Goal: Task Accomplishment & Management: Manage account settings

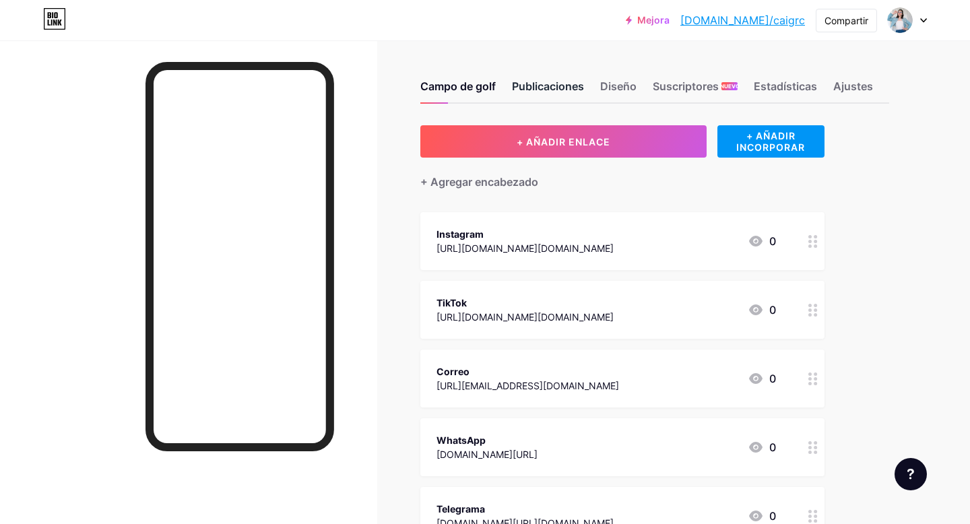
click at [554, 84] on font "Publicaciones" at bounding box center [548, 85] width 72 height 13
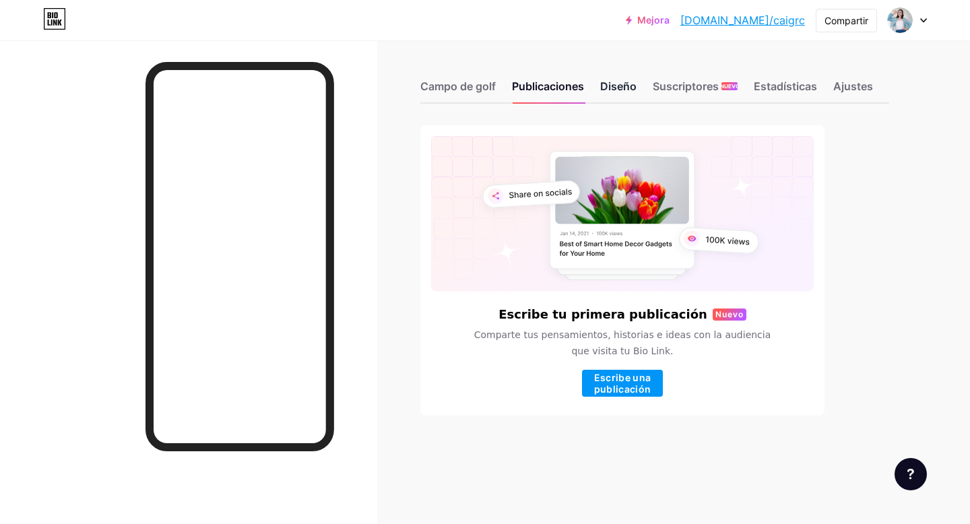
click at [608, 84] on font "Diseño" at bounding box center [618, 85] width 36 height 13
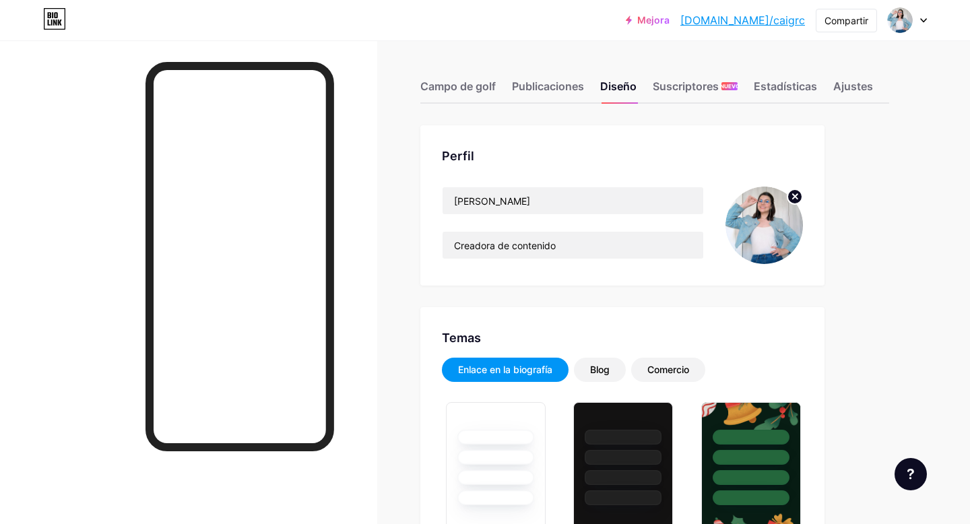
type input "#000000"
type input "#ffffff"
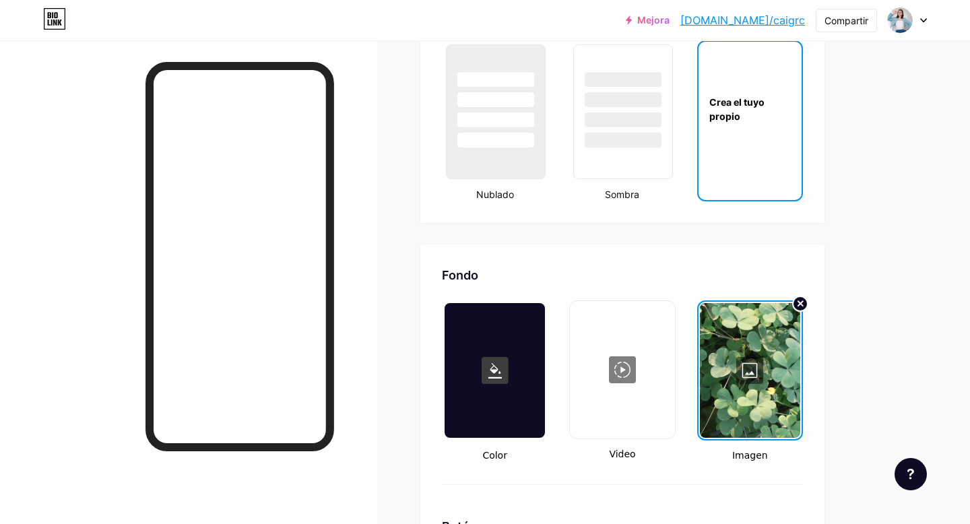
scroll to position [1622, 0]
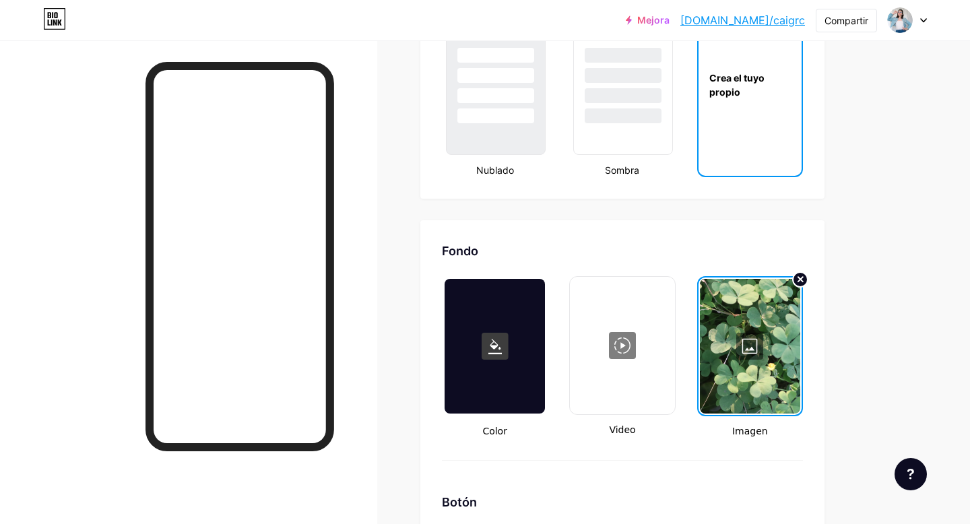
click at [768, 130] on div "Crea el tuyo propio" at bounding box center [750, 85] width 103 height 135
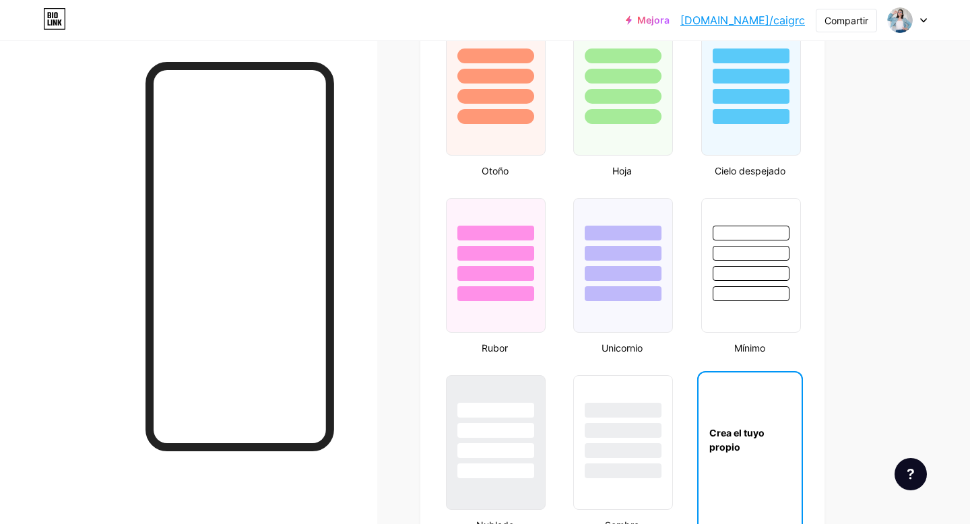
type input "#000000"
type input "#ffffff"
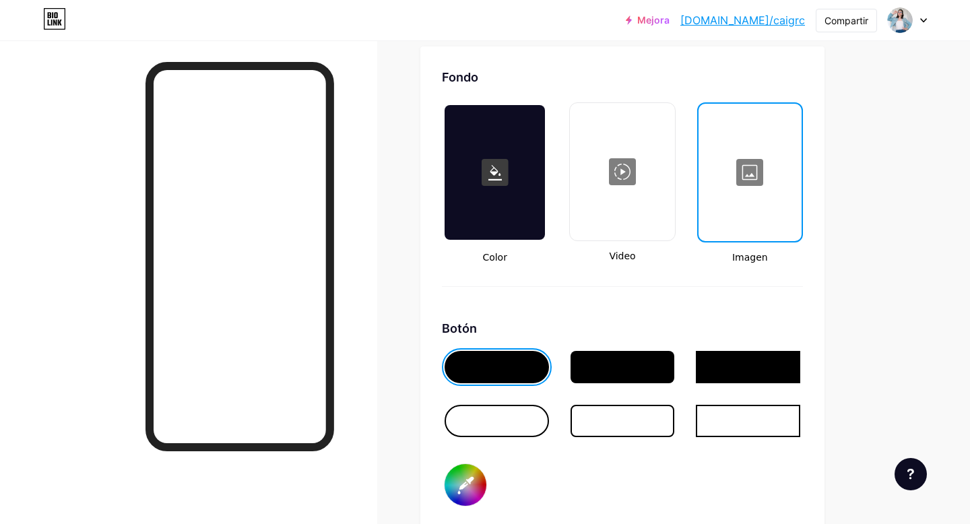
scroll to position [1805, 0]
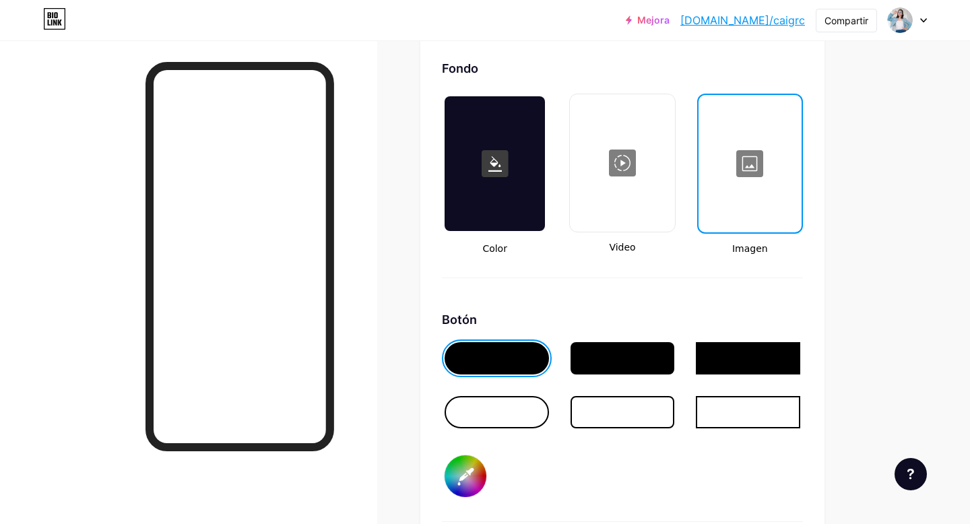
click at [739, 153] on div at bounding box center [750, 163] width 100 height 135
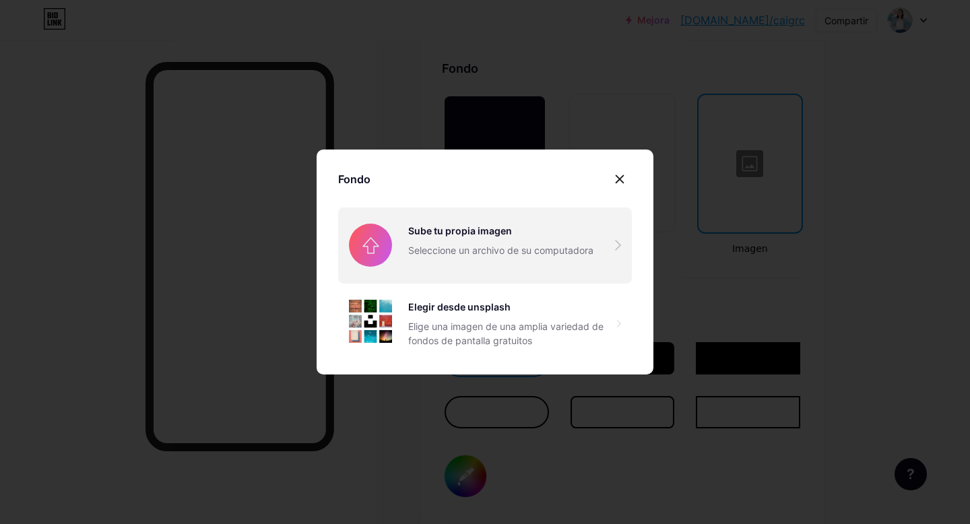
click at [461, 269] on input "file" at bounding box center [485, 244] width 294 height 75
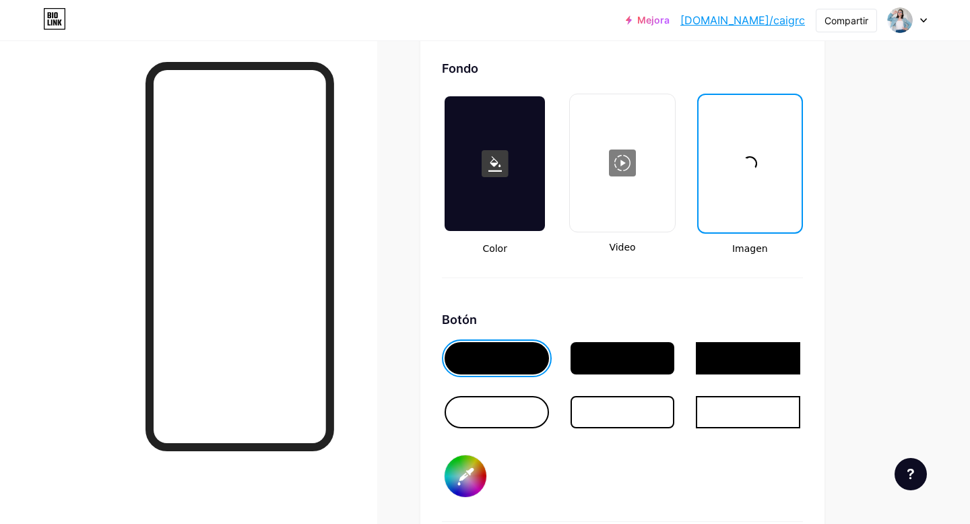
type input "#000000"
type input "#ffffff"
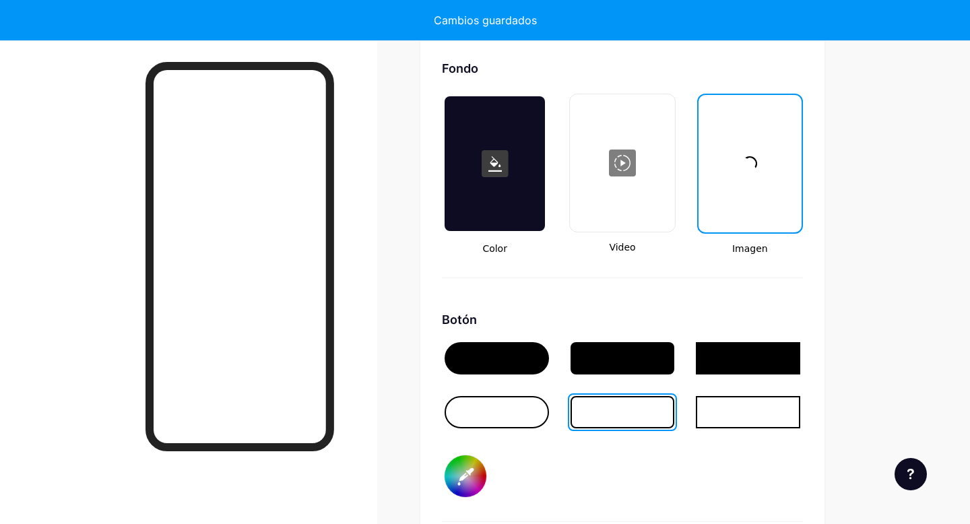
type input "#000000"
type input "#ffffff"
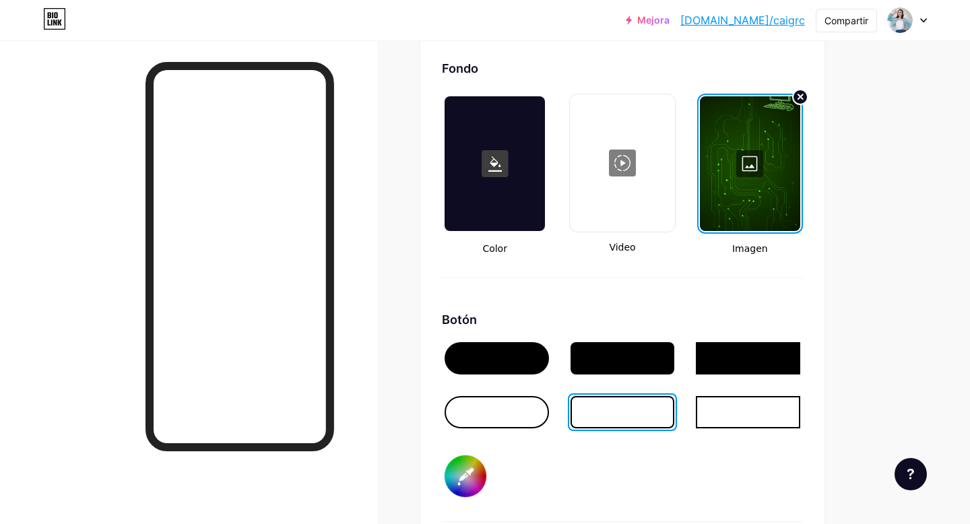
type input "#000000"
type input "#ffffff"
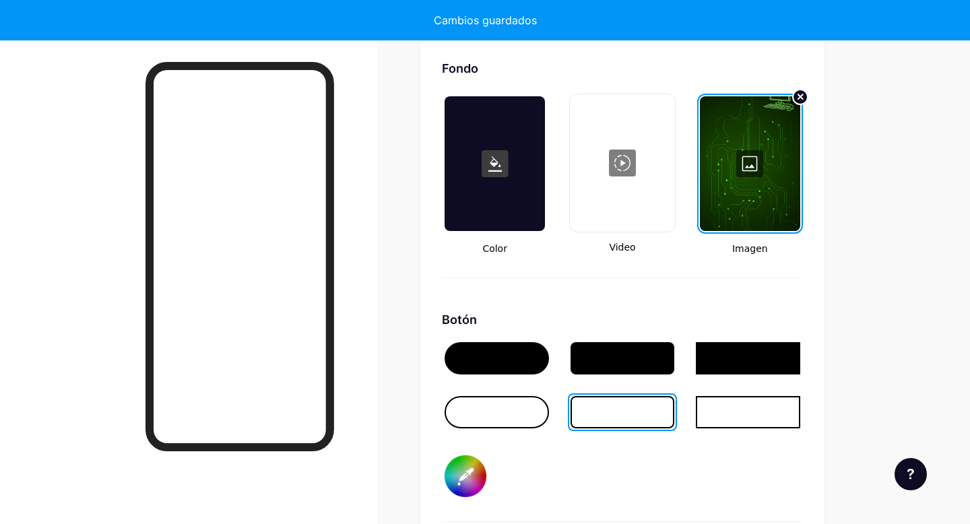
type input "#000000"
type input "#ffffff"
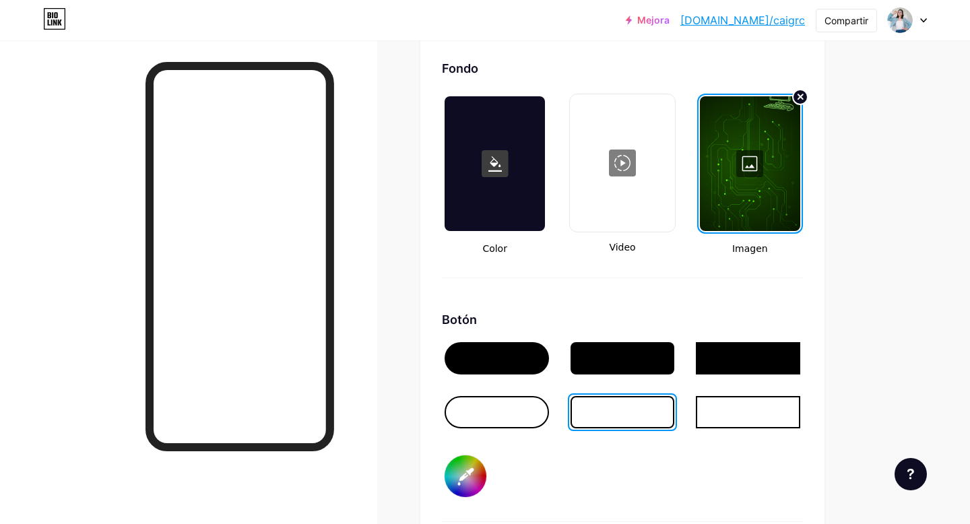
click at [640, 404] on div at bounding box center [623, 412] width 104 height 32
type input "#000000"
type input "#ffffff"
type input "#000000"
type input "#ffffff"
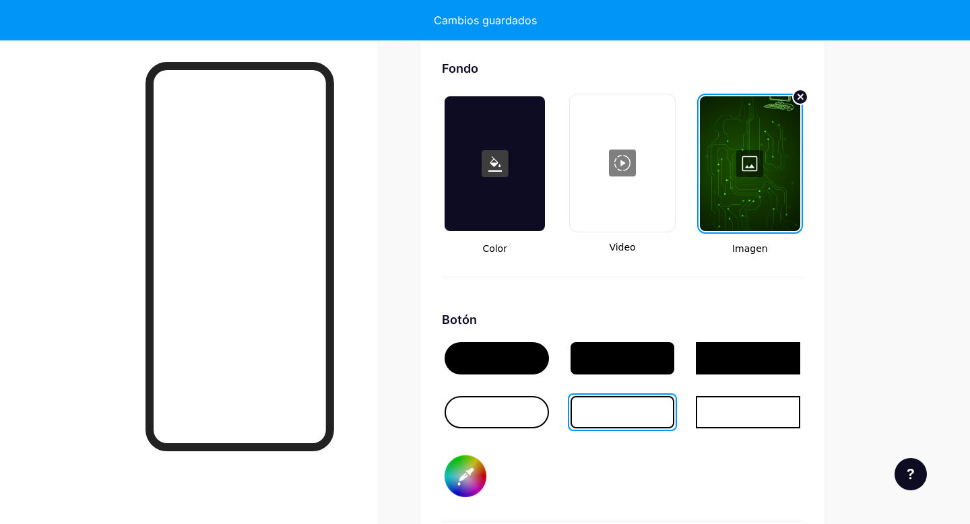
click at [464, 482] on input "#000000" at bounding box center [466, 476] width 42 height 42
type input "#000000"
type input "#ffffff"
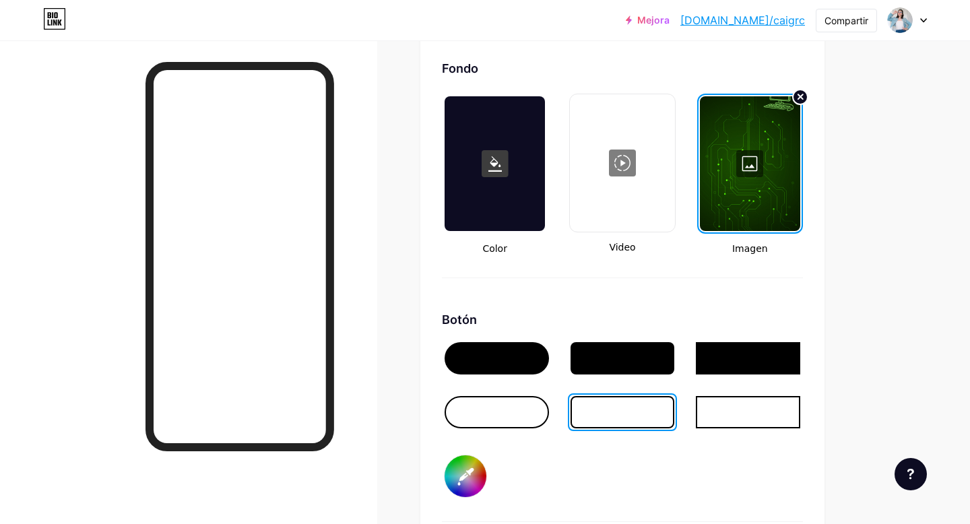
type input "#050505"
type input "#ffffff"
type input "#080808"
type input "#ffffff"
type input "#0d0d0d"
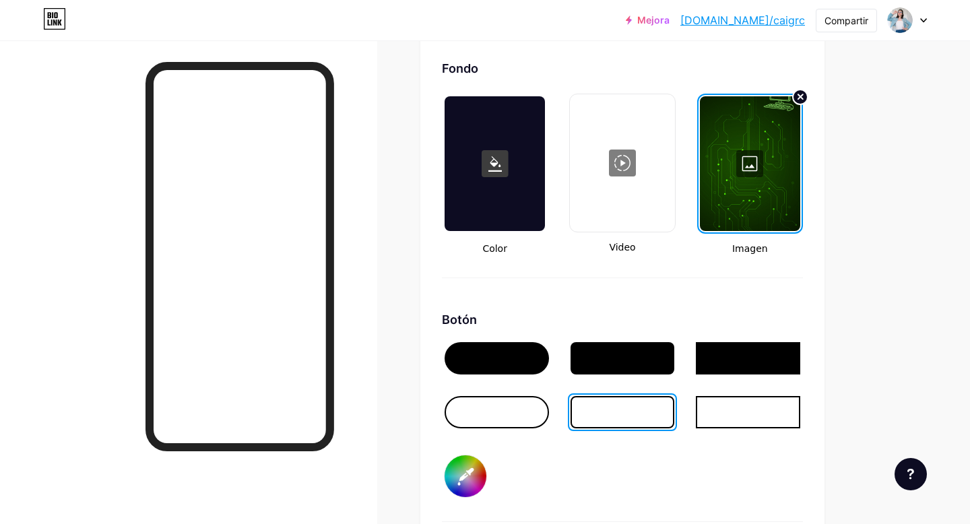
type input "#ffffff"
type input "#171717"
type input "#ffffff"
type input "#272626"
type input "#ffffff"
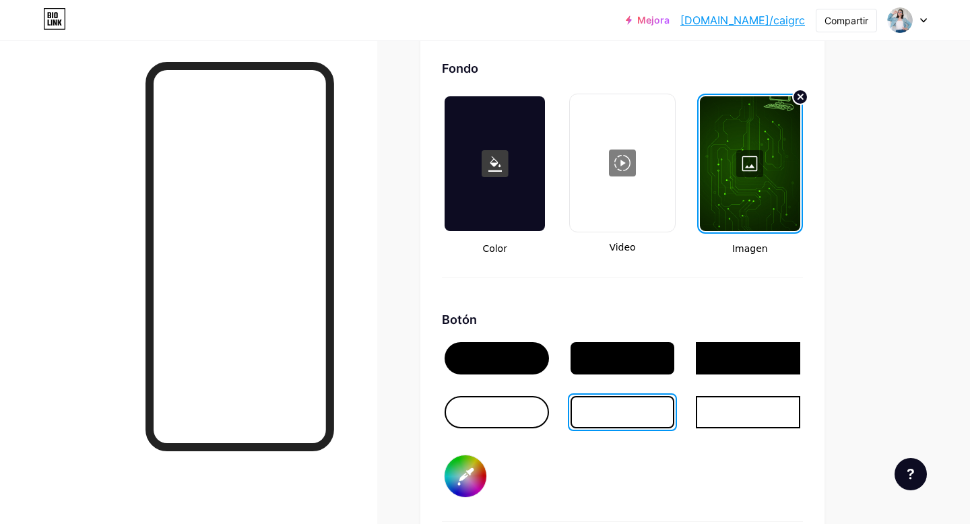
type input "#393838"
type input "#ffffff"
type input "#504e4e"
type input "#ffffff"
type input "#666666"
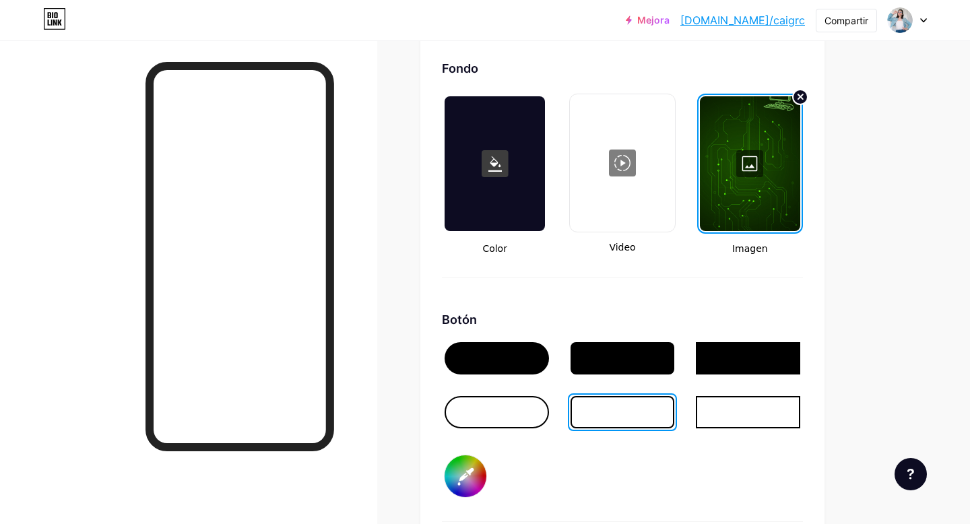
type input "#ffffff"
type input "#797777"
type input "#ffffff"
type input "#8d8b8b"
type input "#ffffff"
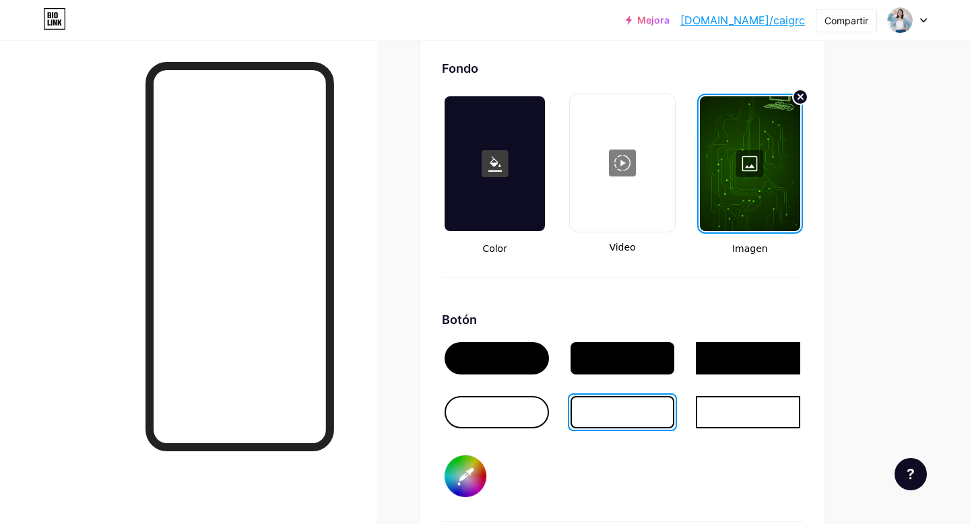
type input "#a39f9f"
type input "#ffffff"
type input "#b4b1b1"
type input "#ffffff"
type input "#c9c5c5"
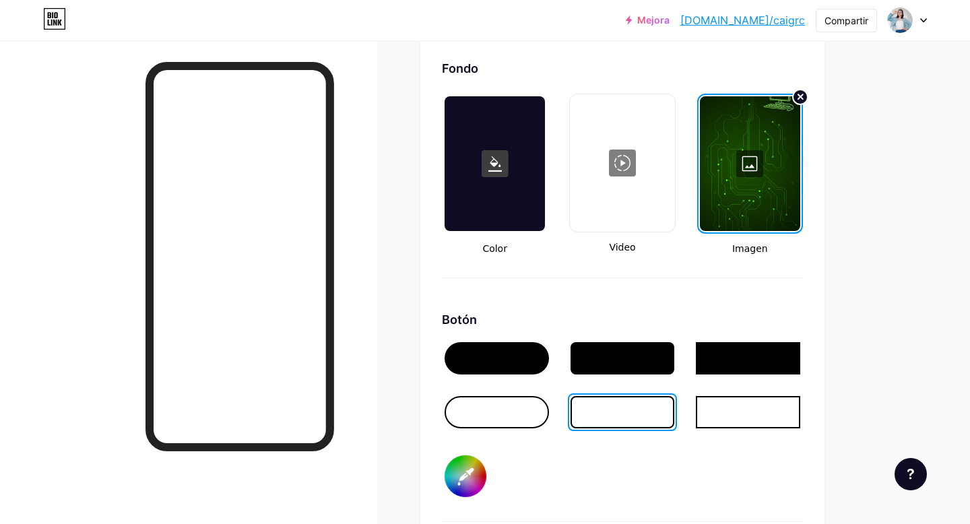
type input "#ffffff"
type input "#dad7d7"
type input "#ffffff"
type input "#ece9e9"
type input "#ffffff"
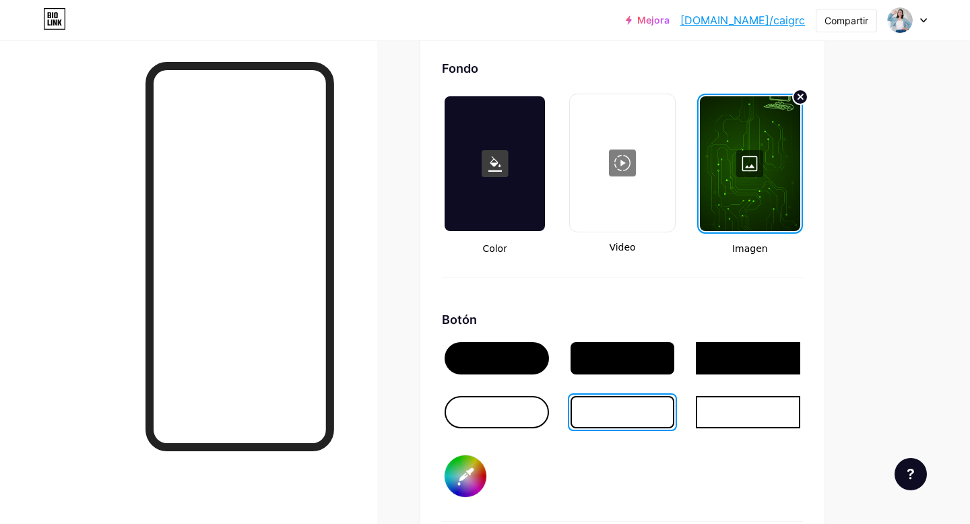
type input "#fcf7f7"
type input "#ffffff"
type input "#fffafa"
type input "#ffffff"
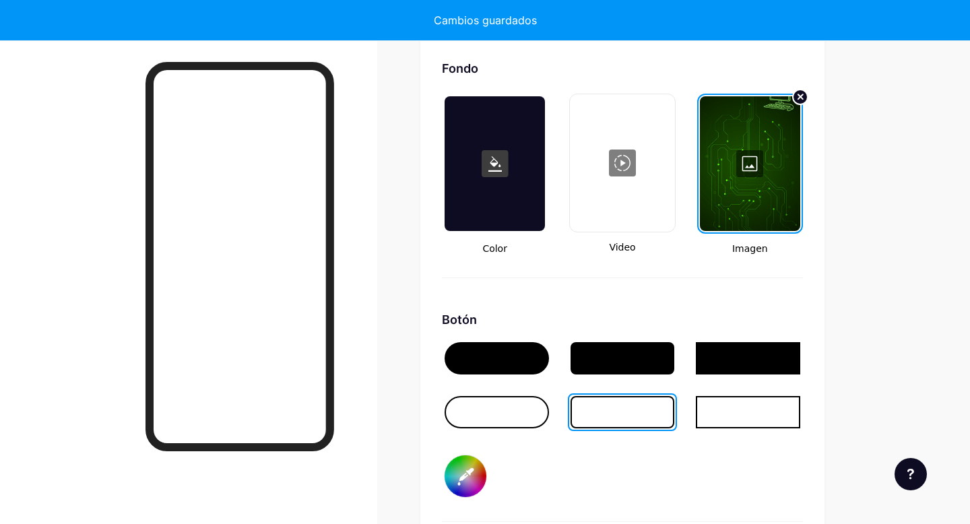
type input "#ffffff"
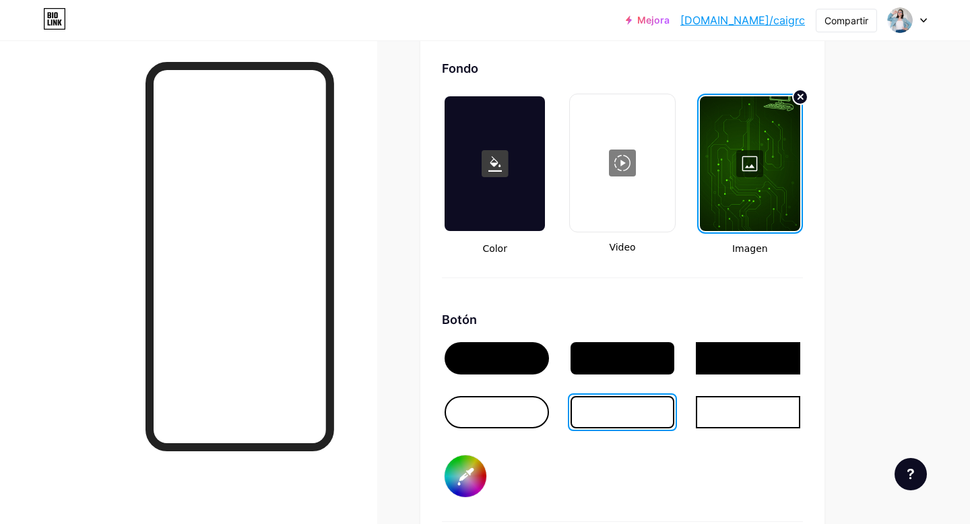
type input "#ffffff"
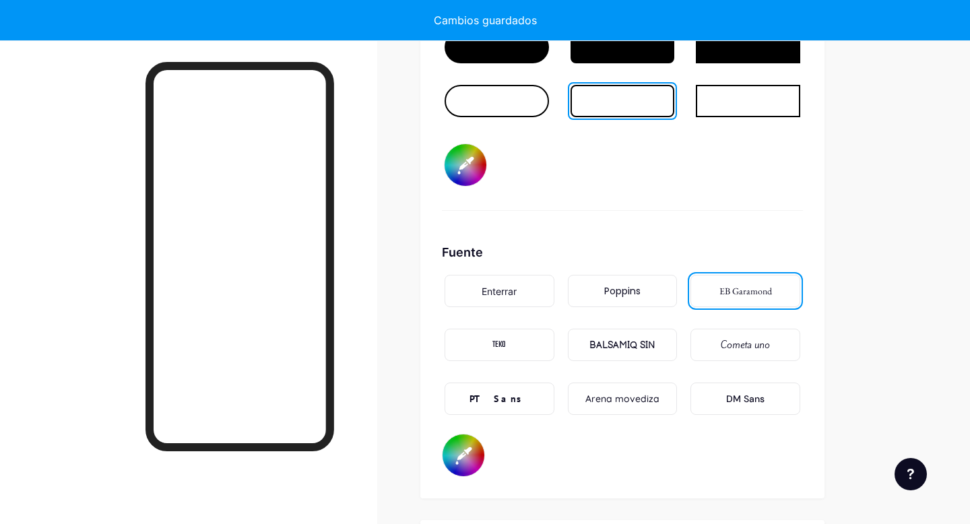
scroll to position [2121, 0]
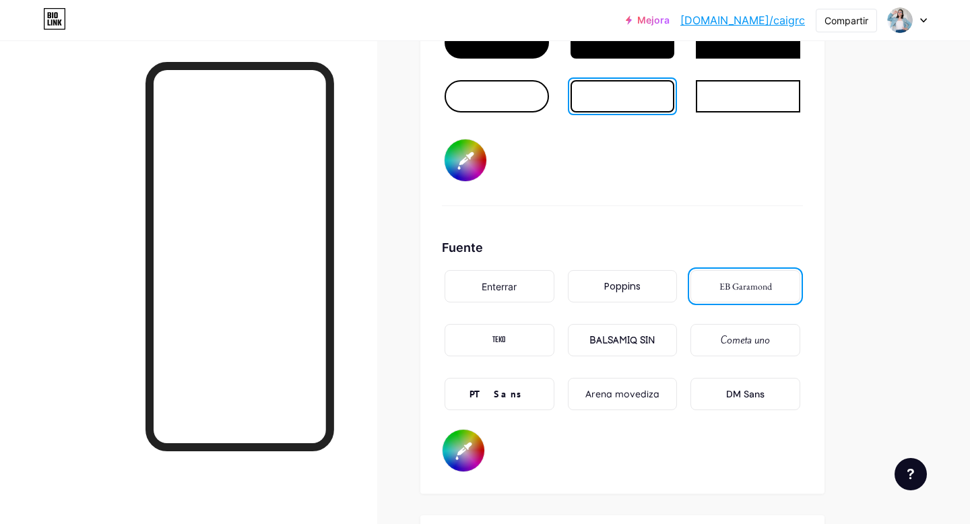
click at [460, 451] on input "#ffffff" at bounding box center [464, 451] width 42 height 42
type input "#f5f5f5"
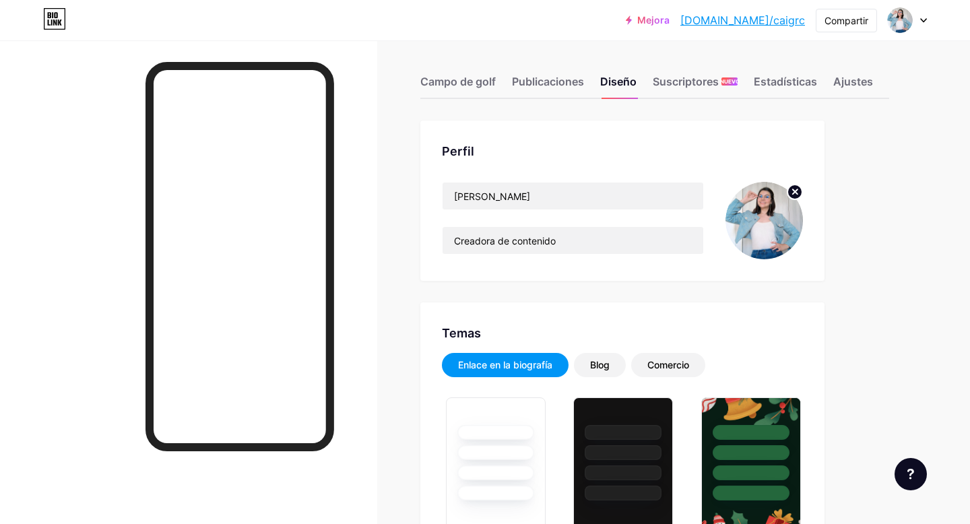
scroll to position [0, 0]
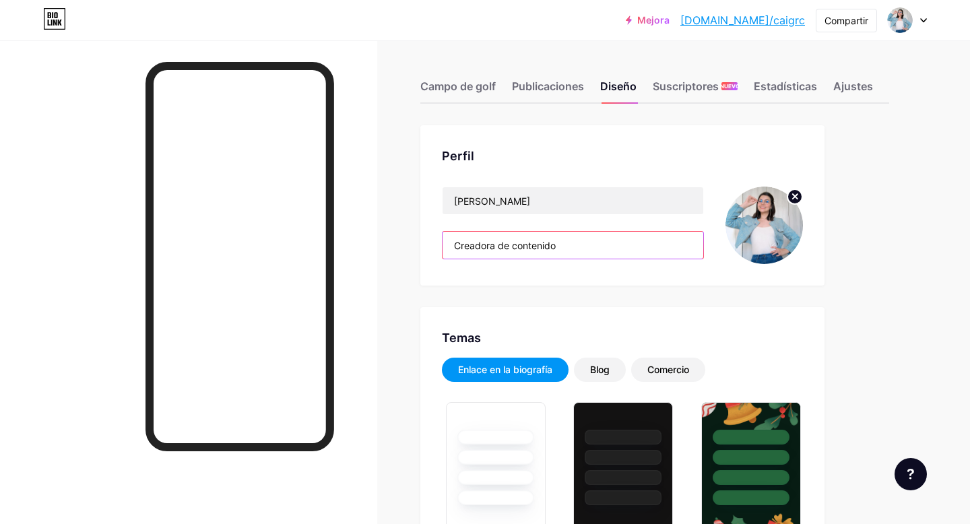
click at [582, 251] on input "Creadora de contenido" at bounding box center [573, 245] width 261 height 27
drag, startPoint x: 582, startPoint y: 251, endPoint x: 439, endPoint y: 250, distance: 142.8
click at [440, 251] on div "Perfil [PERSON_NAME] Creadora de contenido" at bounding box center [622, 205] width 404 height 160
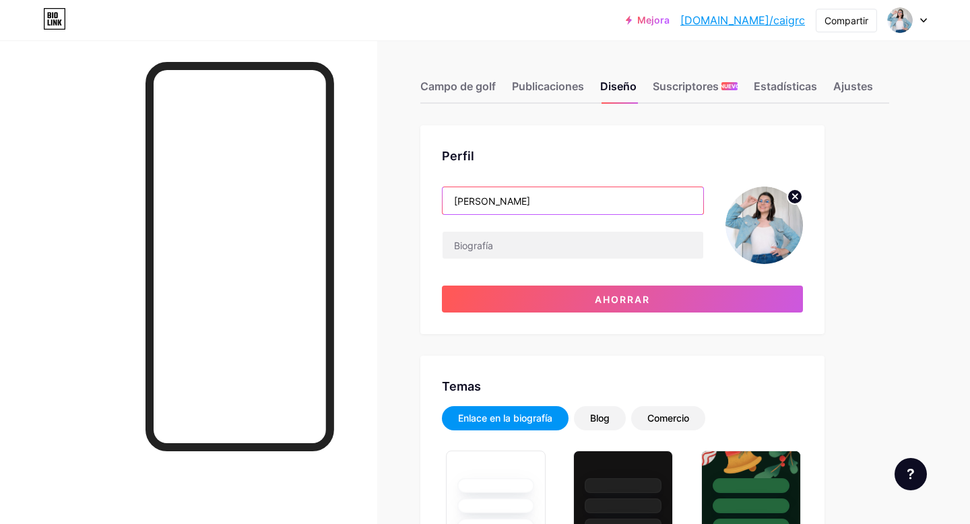
drag, startPoint x: 486, startPoint y: 201, endPoint x: 462, endPoint y: 201, distance: 24.3
click at [462, 201] on input "[PERSON_NAME]" at bounding box center [573, 200] width 261 height 27
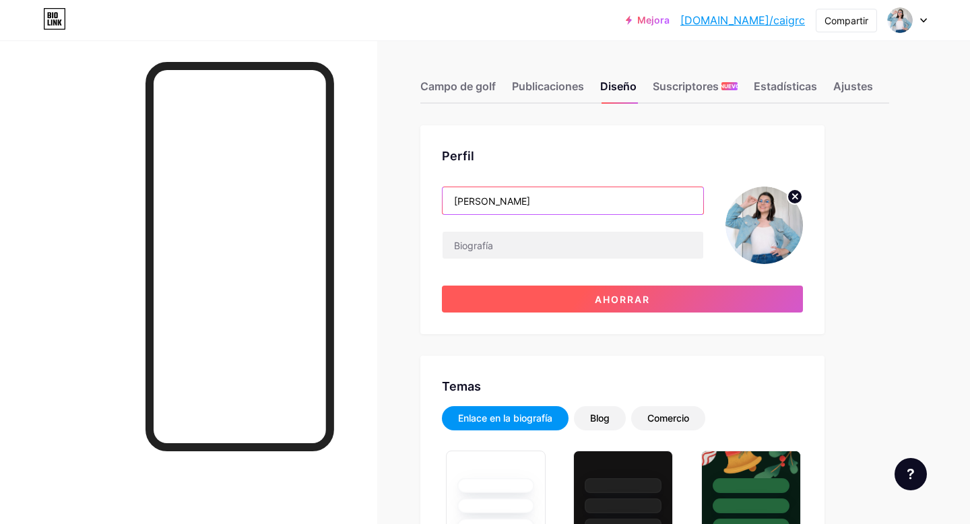
type input "[PERSON_NAME]"
click at [529, 300] on button "Ahorrar" at bounding box center [622, 299] width 361 height 27
click at [630, 304] on font "Ahorrar" at bounding box center [622, 299] width 55 height 11
